Goal: Communication & Community: Share content

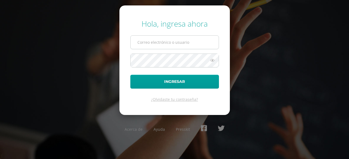
click at [137, 43] on input "text" at bounding box center [175, 42] width 88 height 13
type input "[PERSON_NAME][EMAIL_ADDRESS][DOMAIN_NAME]"
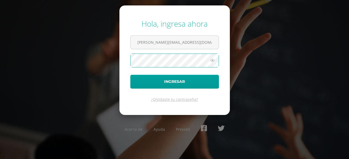
click at [130, 75] on button "Ingresar" at bounding box center [174, 82] width 89 height 14
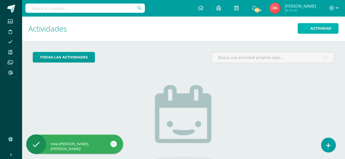
click at [311, 28] on span "Actividad" at bounding box center [320, 28] width 21 height 10
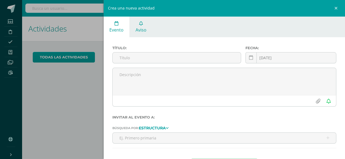
click at [144, 28] on span "Aviso" at bounding box center [140, 30] width 11 height 6
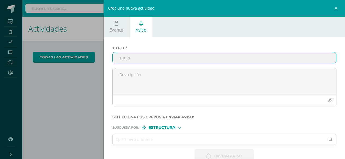
click at [119, 58] on input "Titulo :" at bounding box center [225, 58] width 224 height 11
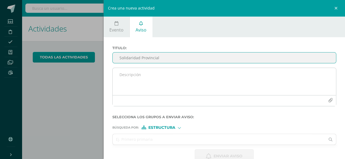
type input "Solidaridad Provincial"
click at [118, 74] on textarea at bounding box center [225, 81] width 224 height 27
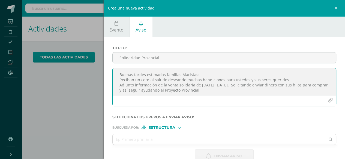
click at [215, 90] on textarea "Buenas tardes estimadas familias Maristas: Reciban un cordial saludo deseando m…" at bounding box center [225, 81] width 224 height 27
drag, startPoint x: 119, startPoint y: 76, endPoint x: 308, endPoint y: 89, distance: 189.9
click at [308, 89] on textarea "Buenas tardes estimadas familias Maristas: Reciban un cordial saludo deseando m…" at bounding box center [225, 81] width 224 height 27
paste textarea ", estimadas familias Maristas: Reciban un afectuoso saludo, deseando que [DEMOG…"
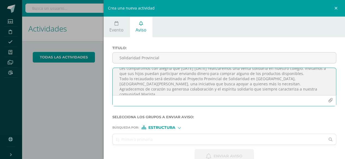
scroll to position [32, 0]
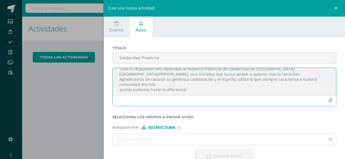
click at [158, 85] on textarea "Buenas tardes, estimadas familias Maristas: Reciban un afectuoso saludo, desean…" at bounding box center [225, 81] width 224 height 27
type textarea "Buenas tardes, estimadas familias Maristas: Reciban un afectuoso saludo, desean…"
click at [328, 101] on icon "button" at bounding box center [330, 100] width 5 height 5
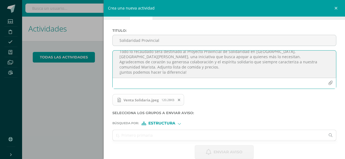
scroll to position [26, 0]
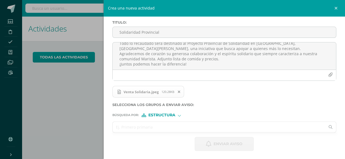
click at [128, 129] on input "text" at bounding box center [219, 127] width 213 height 11
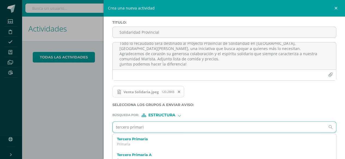
type input "tercero primaria"
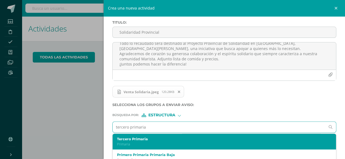
click at [130, 140] on label "Tercero Primaria" at bounding box center [219, 139] width 205 height 4
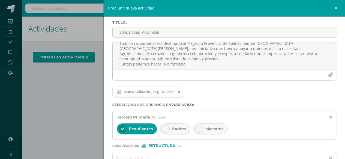
click at [166, 127] on icon at bounding box center [166, 129] width 4 height 4
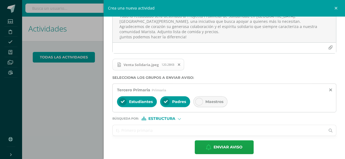
click at [118, 131] on input "text" at bounding box center [219, 130] width 213 height 11
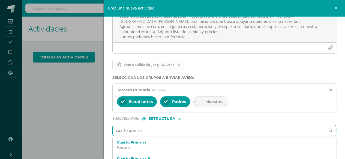
type input "cuarto primaria"
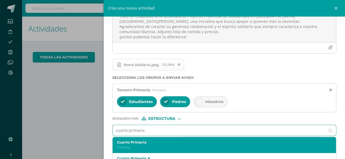
click at [133, 143] on label "Cuarto Primaria" at bounding box center [219, 143] width 205 height 4
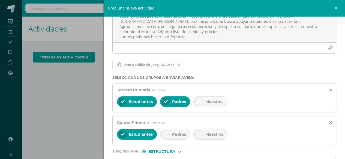
click at [166, 134] on icon at bounding box center [166, 135] width 4 height 4
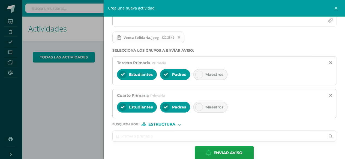
click at [120, 135] on input "text" at bounding box center [219, 136] width 213 height 11
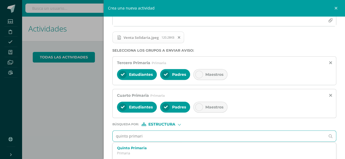
type input "quinto primaria"
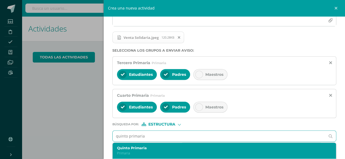
click at [129, 150] on div "Quinto Primaria Primaria" at bounding box center [219, 151] width 205 height 10
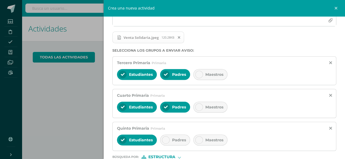
click at [165, 139] on icon at bounding box center [166, 140] width 4 height 4
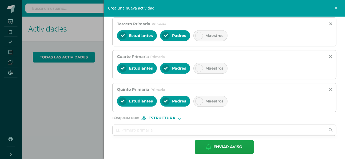
scroll to position [121, 0]
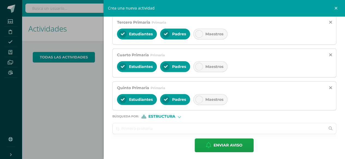
click at [119, 128] on input "text" at bounding box center [219, 128] width 213 height 11
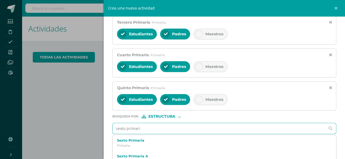
type input "sexto primaria"
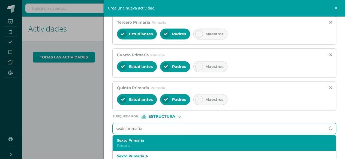
click at [126, 144] on p "Primaria" at bounding box center [219, 146] width 205 height 5
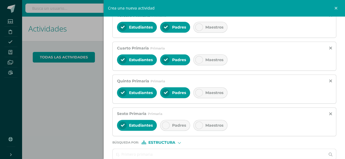
scroll to position [136, 0]
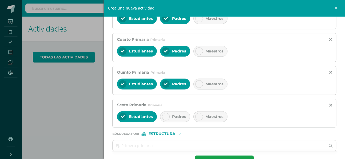
click at [164, 115] on icon at bounding box center [166, 117] width 4 height 4
click at [199, 115] on icon at bounding box center [199, 117] width 4 height 4
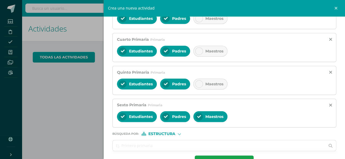
scroll to position [153, 0]
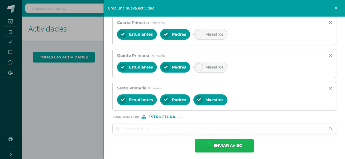
click at [220, 143] on span "Enviar aviso" at bounding box center [227, 145] width 29 height 13
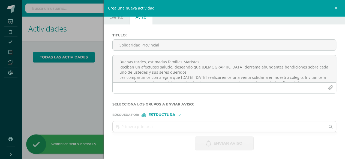
scroll to position [13, 0]
